Goal: Task Accomplishment & Management: Complete application form

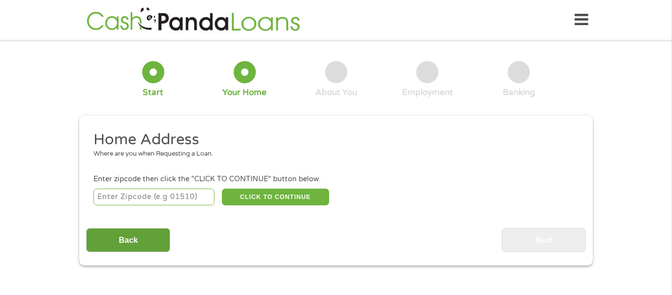
click at [135, 238] on input "Back" at bounding box center [128, 240] width 84 height 24
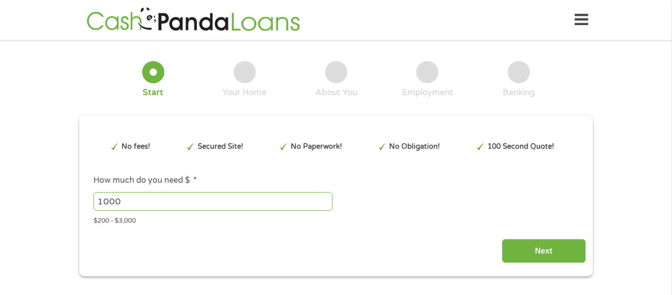
scroll to position [4, 4]
click at [126, 198] on input "1000" at bounding box center [213, 201] width 239 height 19
type input "1"
type input "500"
click at [546, 253] on input "Next" at bounding box center [544, 251] width 84 height 24
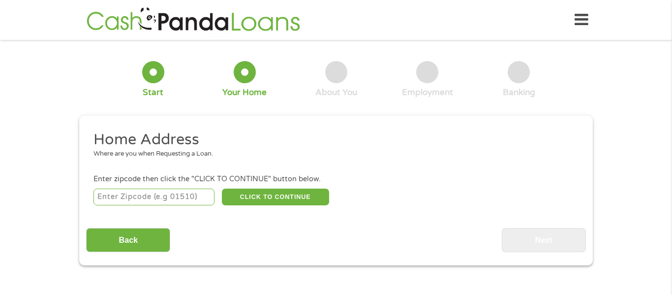
click at [168, 203] on input "number" at bounding box center [155, 196] width 122 height 17
type input "49022"
click at [289, 198] on button "CLICK TO CONTINUE" at bounding box center [275, 196] width 107 height 17
type input "49022"
type input "[PERSON_NAME][GEOGRAPHIC_DATA]"
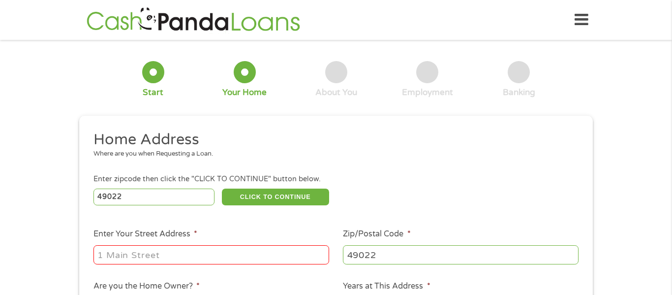
click at [216, 250] on input "Enter Your Street Address *" at bounding box center [212, 254] width 236 height 19
type input "[STREET_ADDRESS][PERSON_NAME]"
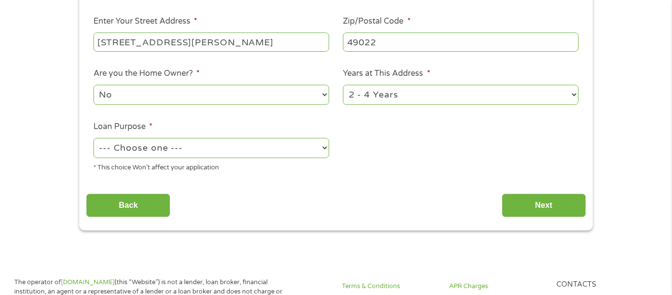
scroll to position [217, 0]
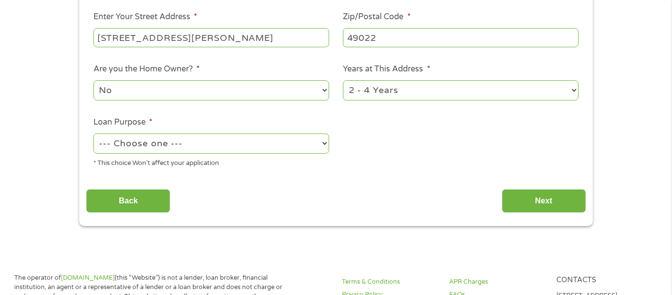
click at [573, 92] on select "1 Year or less 1 - 2 Years 2 - 4 Years Over 4 Years" at bounding box center [461, 90] width 236 height 20
select select "60months"
click at [343, 81] on select "1 Year or less 1 - 2 Years 2 - 4 Years Over 4 Years" at bounding box center [461, 90] width 236 height 20
click at [263, 142] on select "--- Choose one --- Pay Bills Debt Consolidation Home Improvement Major Purchase…" at bounding box center [212, 143] width 236 height 20
select select "paybills"
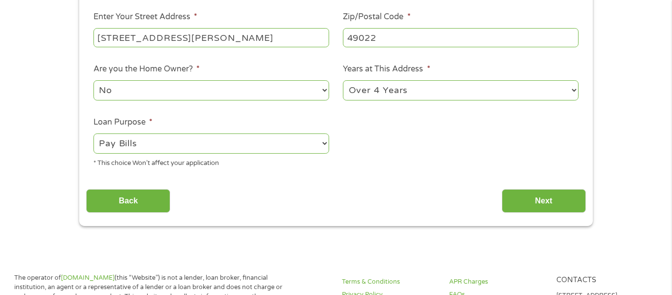
click at [94, 134] on select "--- Choose one --- Pay Bills Debt Consolidation Home Improvement Major Purchase…" at bounding box center [212, 143] width 236 height 20
click at [531, 202] on input "Next" at bounding box center [544, 201] width 84 height 24
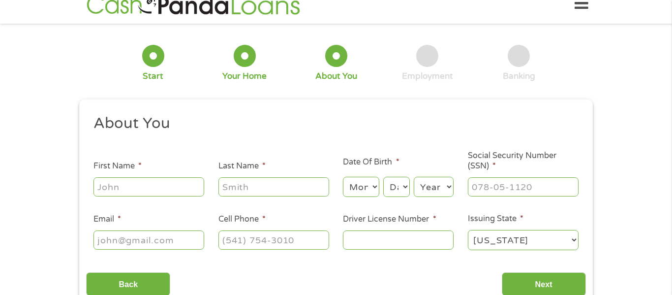
scroll to position [0, 0]
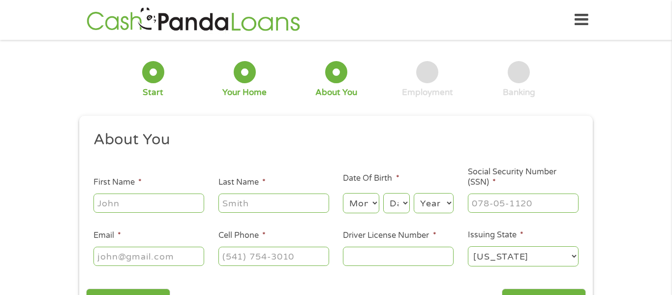
click at [178, 199] on input "First Name *" at bounding box center [149, 202] width 111 height 19
type input "April"
type input "A [PERSON_NAME]"
type input "[EMAIL_ADDRESS][DOMAIN_NAME]"
type input "[PHONE_NUMBER]"
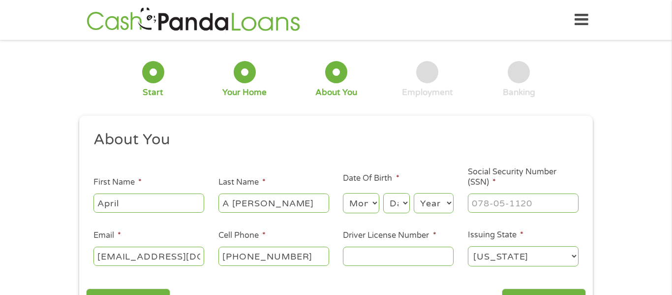
click at [234, 204] on input "A [PERSON_NAME]" at bounding box center [273, 202] width 111 height 19
type input "[PERSON_NAME]"
click at [378, 199] on select "Month 1 2 3 4 5 6 7 8 9 10 11 12" at bounding box center [361, 203] width 36 height 20
select select "9"
click at [343, 193] on select "Month 1 2 3 4 5 6 7 8 9 10 11 12" at bounding box center [361, 203] width 36 height 20
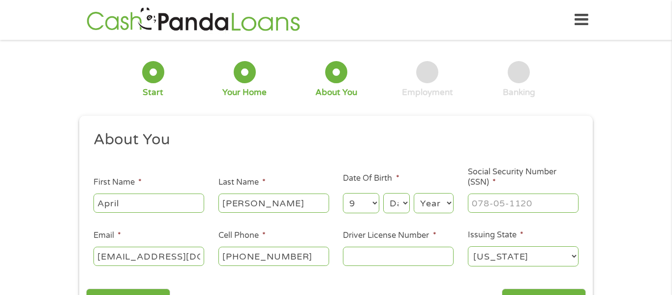
click at [406, 202] on select "Day 1 2 3 4 5 6 7 8 9 10 11 12 13 14 15 16 17 18 19 20 21 22 23 24 25 26 27 28 …" at bounding box center [396, 203] width 27 height 20
select select "5"
click at [383, 193] on select "Day 1 2 3 4 5 6 7 8 9 10 11 12 13 14 15 16 17 18 19 20 21 22 23 24 25 26 27 28 …" at bounding box center [396, 203] width 27 height 20
click at [451, 204] on select "Year [DATE] 2006 2005 2004 2003 2002 2001 2000 1999 1998 1997 1996 1995 1994 19…" at bounding box center [434, 203] width 40 height 20
select select "1980"
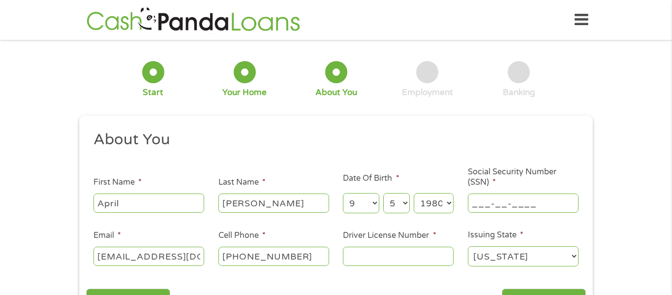
click at [505, 208] on input "___-__-____" at bounding box center [523, 202] width 111 height 19
type input "380-02-2130"
click at [397, 253] on input "Driver License Number *" at bounding box center [398, 256] width 111 height 19
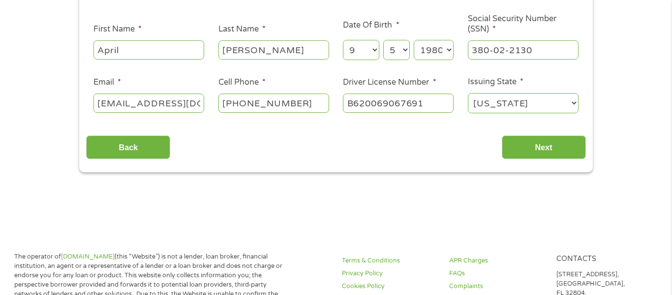
scroll to position [155, 0]
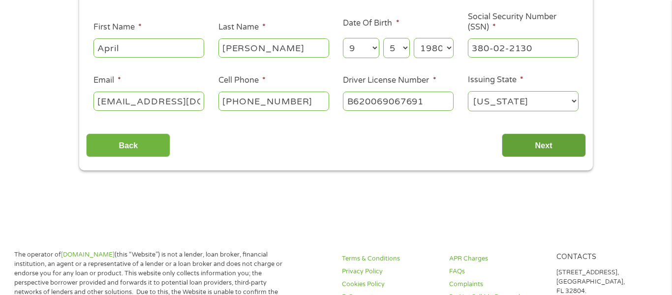
type input "B620069067691"
click at [509, 146] on input "Next" at bounding box center [544, 145] width 84 height 24
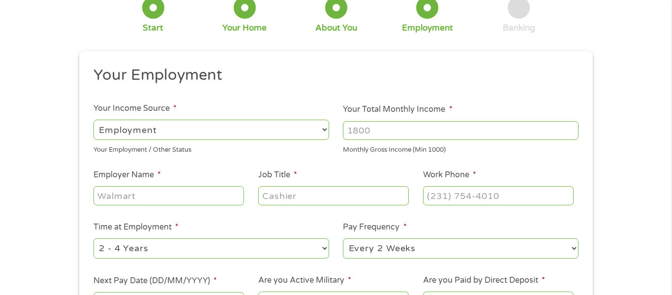
scroll to position [61, 0]
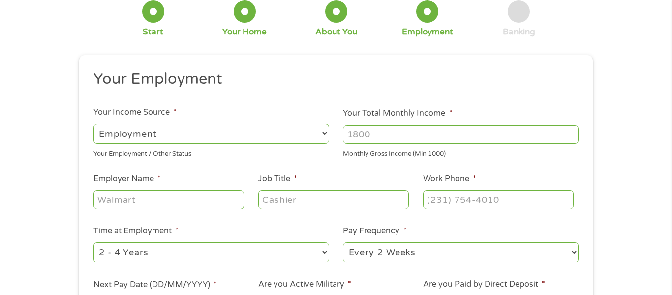
click at [263, 137] on select "--- Choose one --- Employment [DEMOGRAPHIC_DATA] Benefits" at bounding box center [212, 134] width 236 height 20
click at [94, 124] on select "--- Choose one --- Employment [DEMOGRAPHIC_DATA] Benefits" at bounding box center [212, 134] width 236 height 20
click at [392, 130] on input "Your Total Monthly Income *" at bounding box center [461, 134] width 236 height 19
type input "3558"
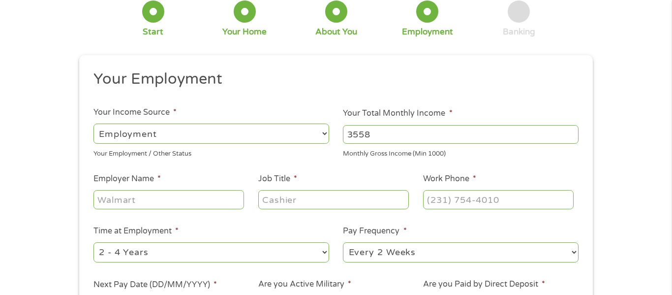
click at [187, 199] on input "Employer Name *" at bounding box center [169, 199] width 151 height 19
type input "Corewell Health"
type input "Sterile Processing Tech"
type input "[PHONE_NUMBER]"
click at [327, 253] on select "--- Choose one --- 1 Year or less 1 - 2 Years 2 - 4 Years Over 4 Years" at bounding box center [212, 252] width 236 height 20
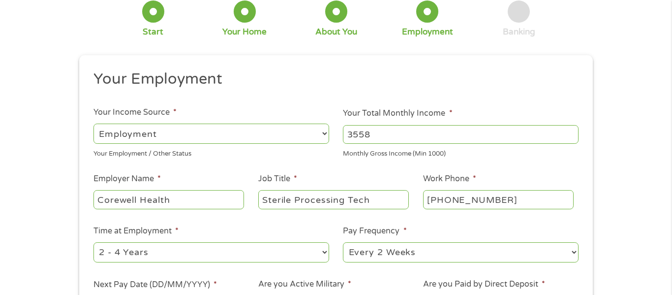
select select "60months"
click at [94, 242] on select "--- Choose one --- 1 Year or less 1 - 2 Years 2 - 4 Years Over 4 Years" at bounding box center [212, 252] width 236 height 20
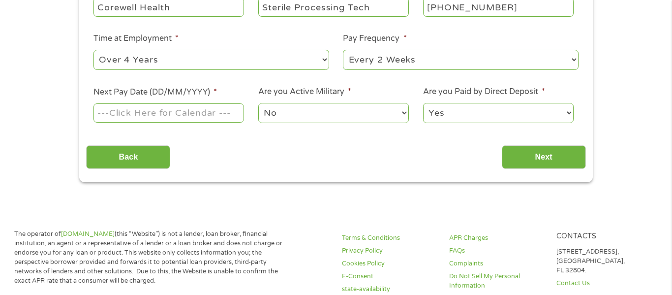
scroll to position [255, 0]
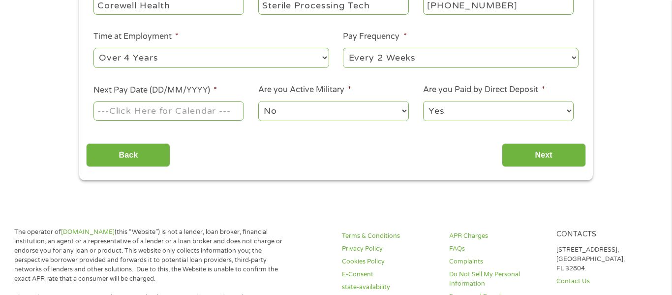
click at [161, 110] on input "Next Pay Date (DD/MM/YYYY) *" at bounding box center [169, 110] width 151 height 19
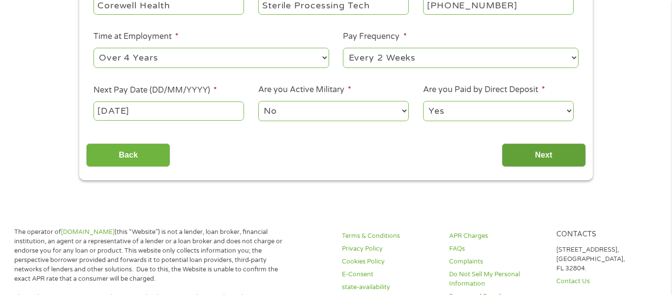
type input "[DATE]"
click at [552, 159] on input "Next" at bounding box center [544, 155] width 84 height 24
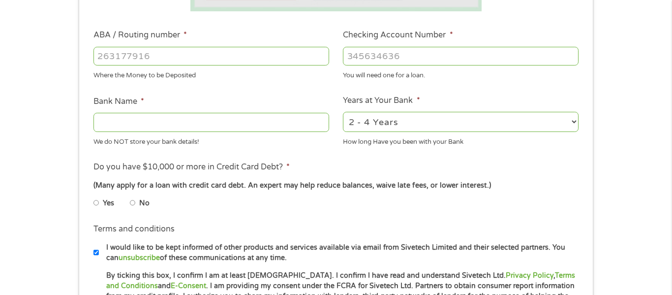
scroll to position [292, 0]
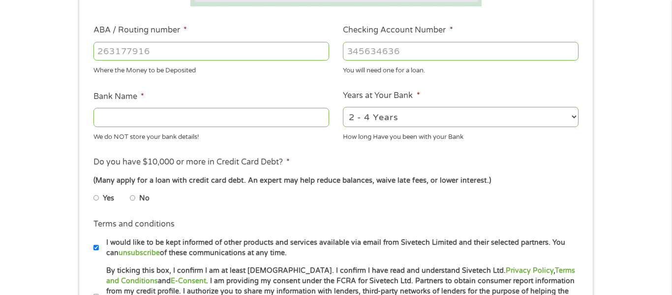
click at [237, 55] on input "ABA / Routing number *" at bounding box center [212, 51] width 236 height 19
type input "031176110"
type input "CAPITAL ONE NA"
type input "031176110"
click at [411, 51] on input "Checking Account Number *" at bounding box center [461, 51] width 236 height 19
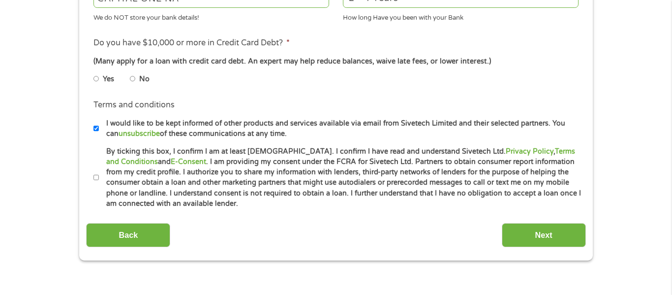
scroll to position [413, 0]
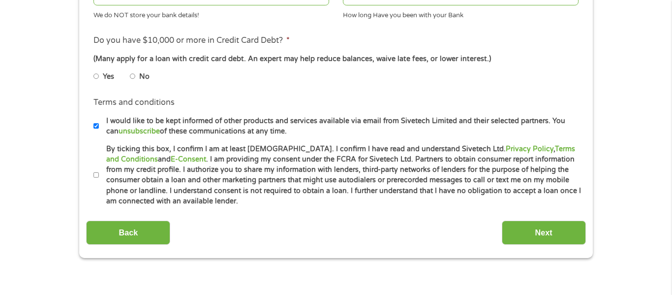
type input "36137632708"
click at [132, 77] on input "No" at bounding box center [133, 76] width 6 height 16
radio input "true"
click at [96, 125] on input "I would like to be kept informed of other products and services available via e…" at bounding box center [97, 126] width 6 height 16
checkbox input "false"
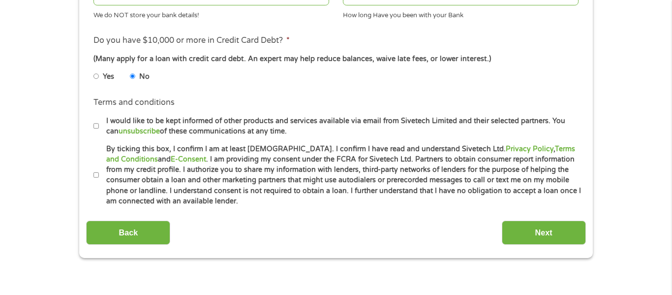
click at [97, 175] on input "By ticking this box, I confirm I am at least [DEMOGRAPHIC_DATA]. I confirm I ha…" at bounding box center [97, 175] width 6 height 16
checkbox input "true"
click at [561, 232] on input "Next" at bounding box center [544, 232] width 84 height 24
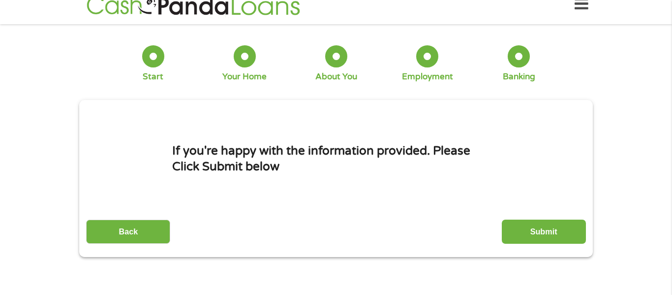
scroll to position [0, 0]
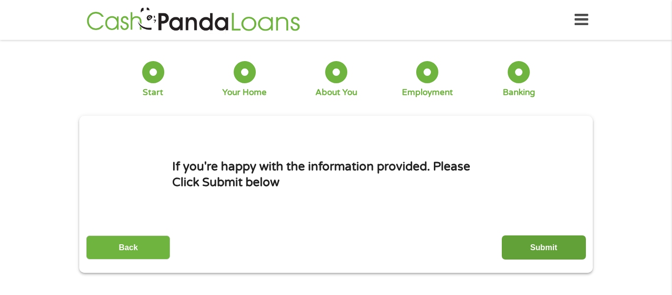
click at [559, 250] on input "Submit" at bounding box center [544, 247] width 84 height 24
